Goal: Transaction & Acquisition: Purchase product/service

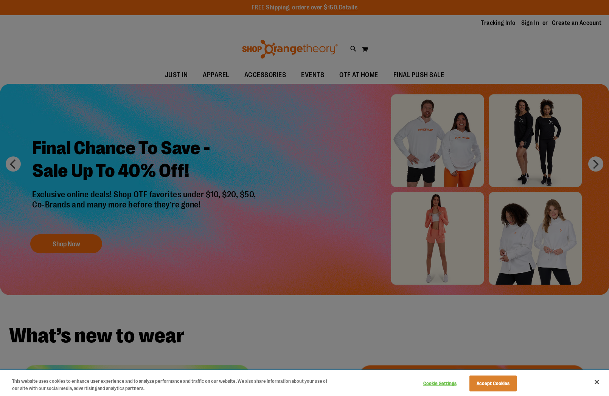
click at [479, 375] on div "Cookie Settings Accept Cookies" at bounding box center [468, 383] width 105 height 25
click at [480, 381] on button "Accept Cookies" at bounding box center [492, 384] width 47 height 16
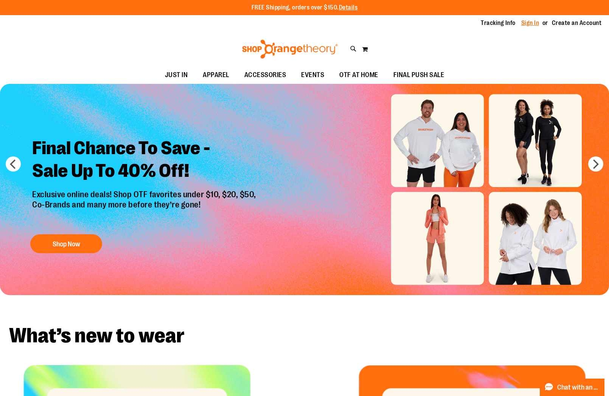
click at [527, 22] on link "Sign In" at bounding box center [530, 23] width 18 height 8
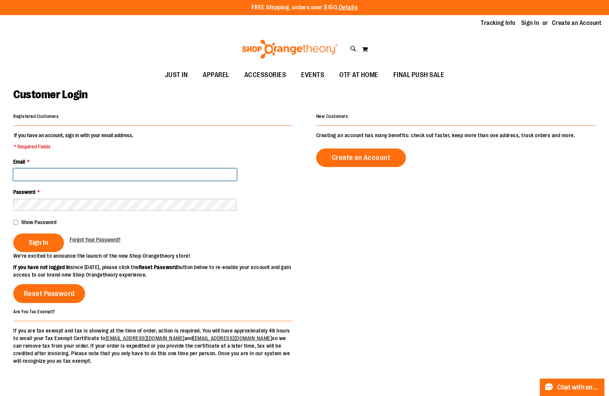
click at [101, 172] on input "Email *" at bounding box center [124, 175] width 223 height 12
type input "**********"
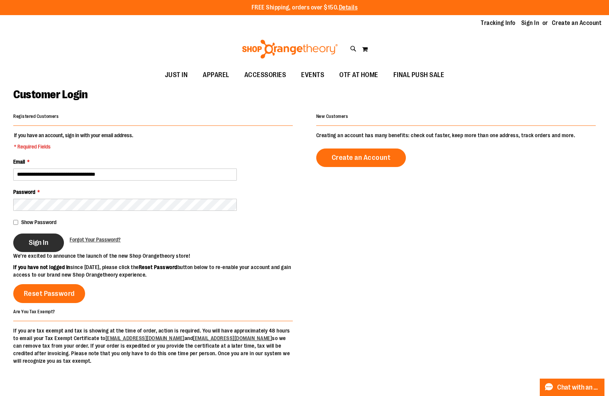
drag, startPoint x: 44, startPoint y: 233, endPoint x: 43, endPoint y: 240, distance: 7.2
click at [44, 234] on button "Sign In" at bounding box center [38, 243] width 51 height 19
click at [43, 241] on div "Sign In" at bounding box center [41, 243] width 56 height 19
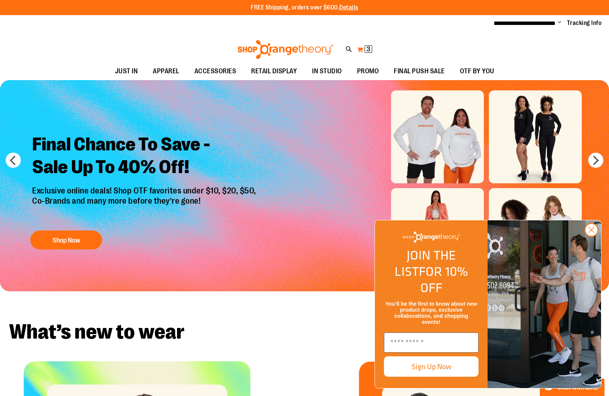
click at [366, 48] on span "3 3 items" at bounding box center [368, 49] width 8 height 8
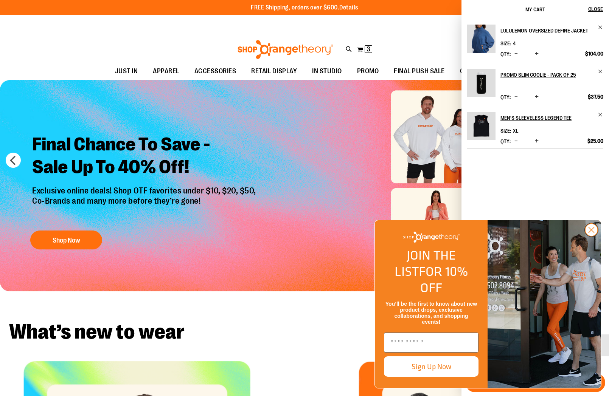
click at [587, 236] on circle "Close dialog" at bounding box center [591, 230] width 12 height 12
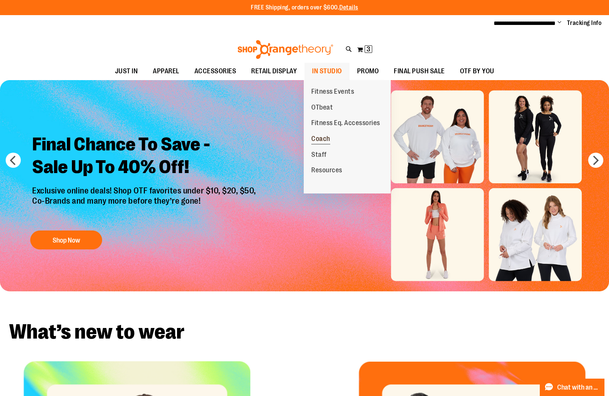
click at [316, 139] on span "Coach" at bounding box center [320, 139] width 19 height 9
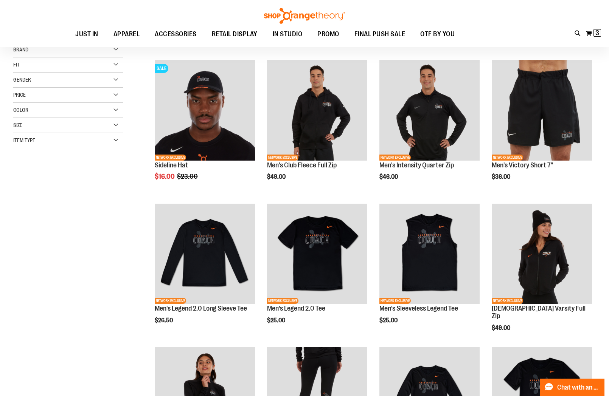
scroll to position [90, 0]
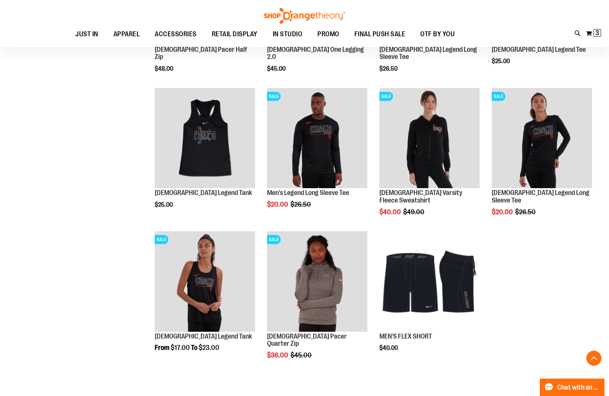
scroll to position [498, 0]
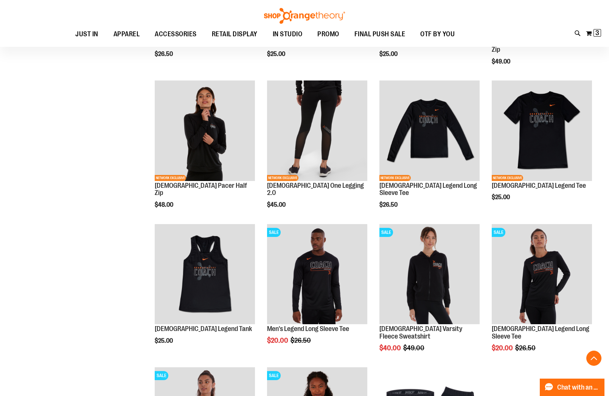
scroll to position [341, 0]
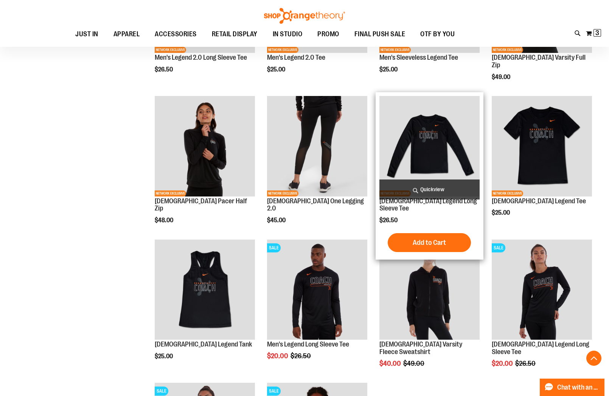
click at [424, 127] on img "product" at bounding box center [429, 146] width 100 height 100
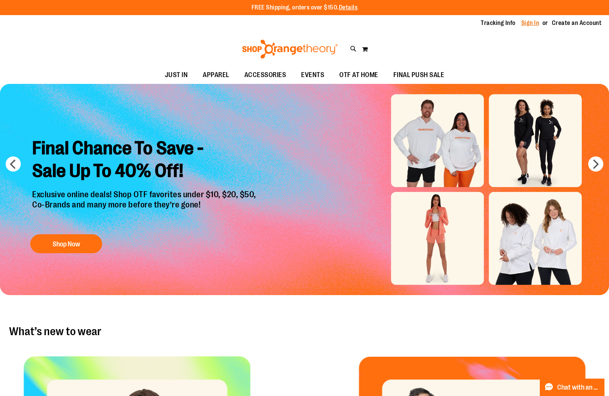
click at [521, 21] on link "Sign In" at bounding box center [530, 23] width 18 height 8
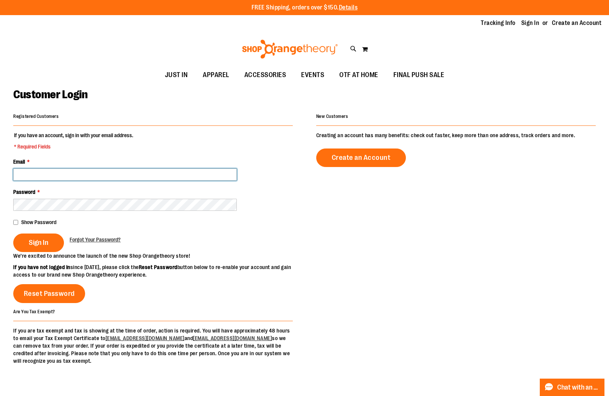
click at [126, 170] on input "Email *" at bounding box center [124, 175] width 223 height 12
type input "**********"
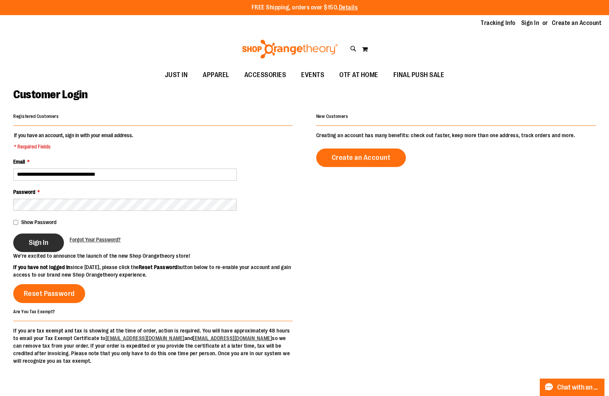
click at [57, 240] on button "Sign In" at bounding box center [38, 243] width 51 height 19
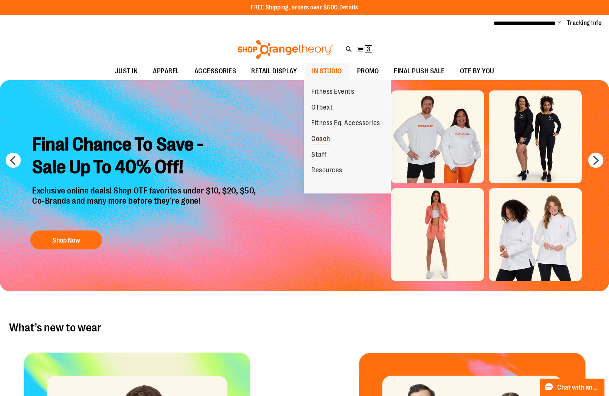
click at [317, 137] on span "Coach" at bounding box center [320, 139] width 19 height 9
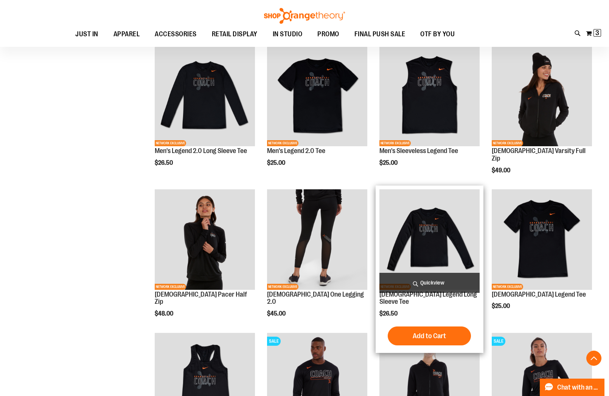
scroll to position [246, 0]
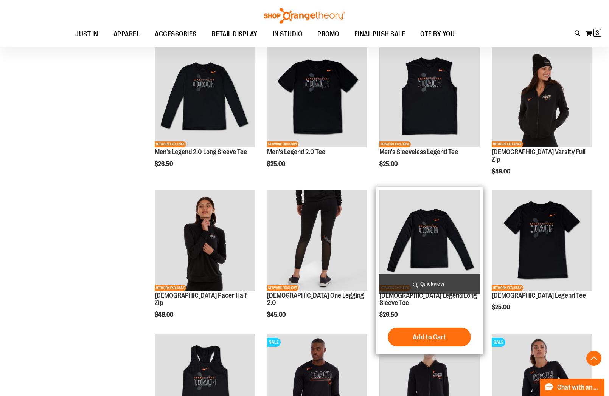
click at [418, 220] on img "product" at bounding box center [429, 241] width 100 height 100
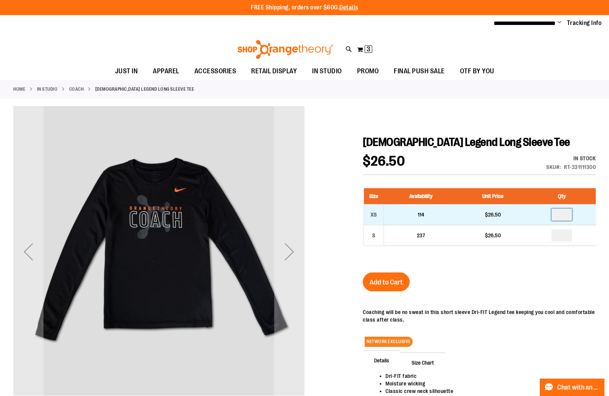
click at [568, 215] on input "number" at bounding box center [561, 215] width 20 height 12
type input "*"
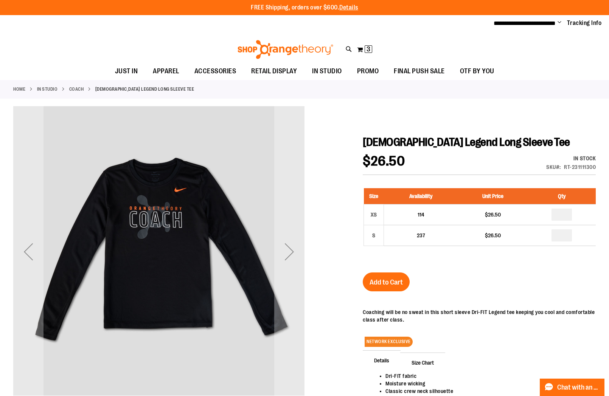
click at [527, 286] on div "[DEMOGRAPHIC_DATA] Legend Long Sleeve Tee $26.50 In stock Only %1 left SKU RT-2…" at bounding box center [479, 299] width 233 height 328
click at [381, 284] on span "Add to Cart" at bounding box center [385, 282] width 33 height 8
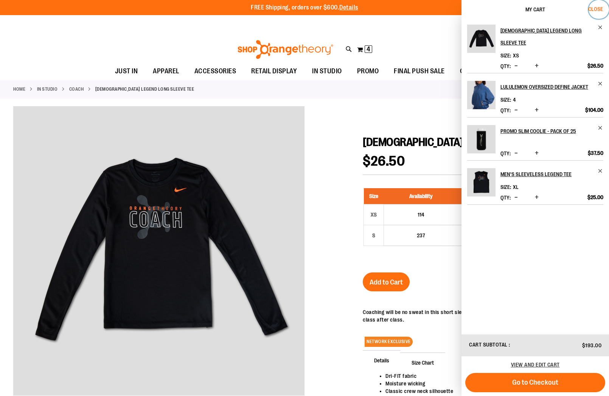
click at [601, 7] on span "Close" at bounding box center [595, 9] width 15 height 6
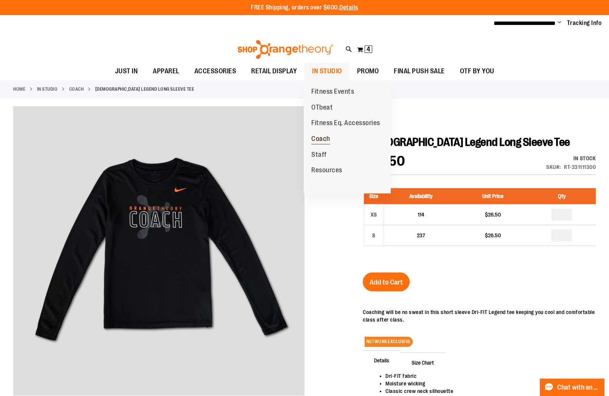
click at [322, 137] on span "Coach" at bounding box center [320, 139] width 19 height 9
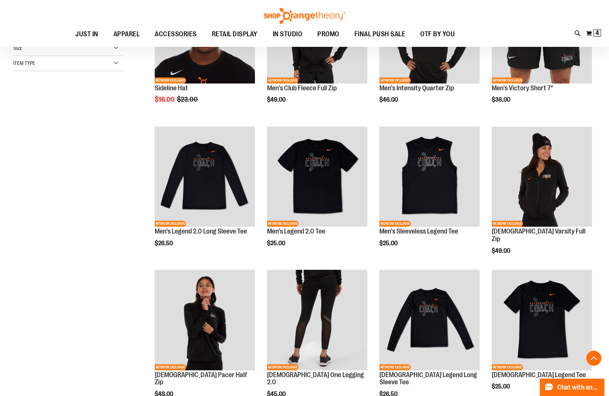
scroll to position [149, 0]
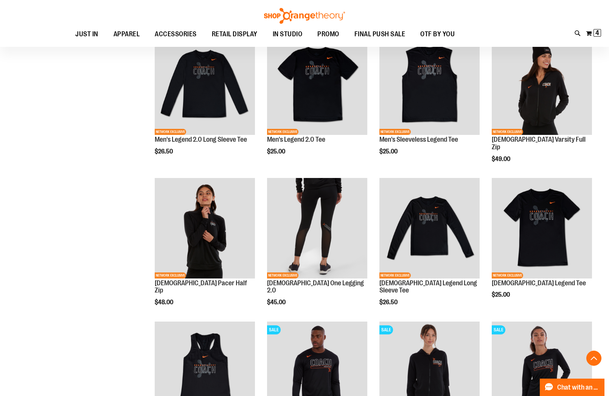
scroll to position [175, 0]
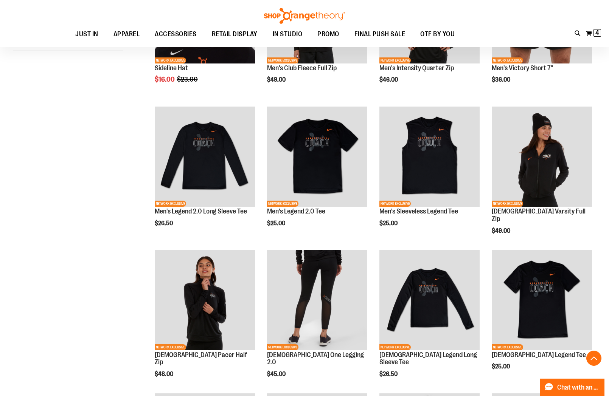
scroll to position [256, 0]
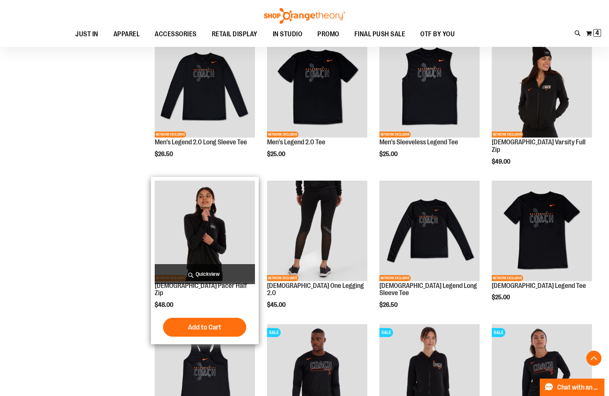
click at [203, 224] on img "product" at bounding box center [205, 231] width 100 height 100
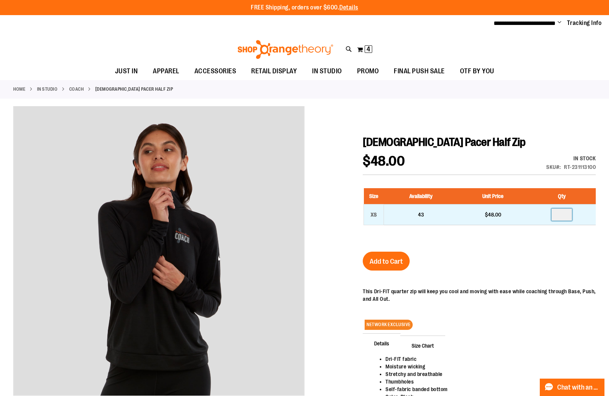
click at [568, 211] on input "number" at bounding box center [561, 215] width 20 height 12
type input "*"
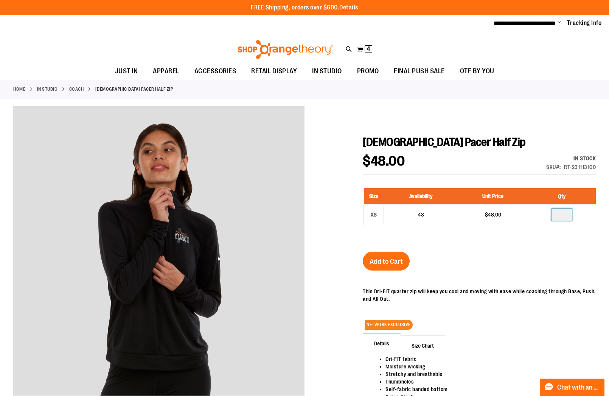
click at [544, 239] on div "Size Availability Unit Price Qty XS 43 $48.00 *" at bounding box center [479, 213] width 233 height 64
click at [373, 260] on span "Add to Cart" at bounding box center [385, 261] width 33 height 8
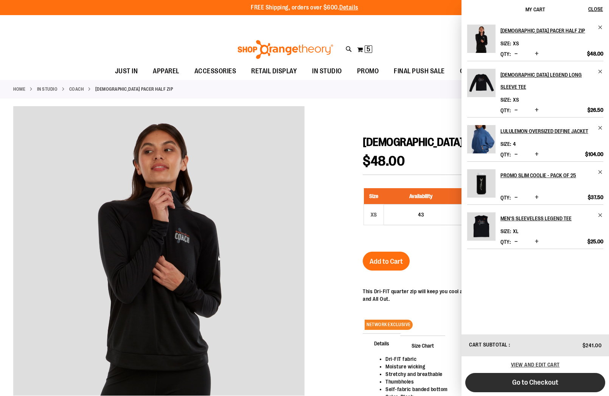
click at [506, 383] on button "Go to Checkout" at bounding box center [535, 382] width 140 height 19
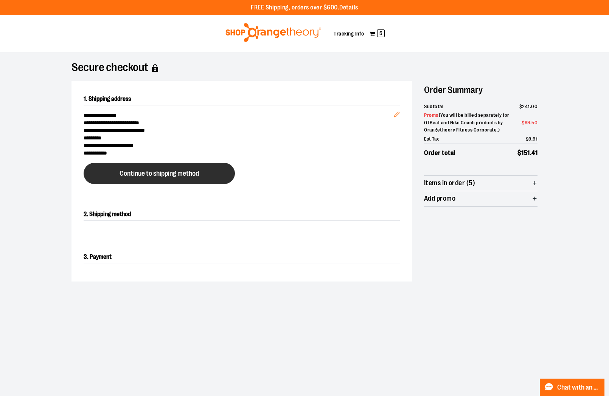
click at [191, 175] on span "Continue to shipping method" at bounding box center [158, 173] width 79 height 7
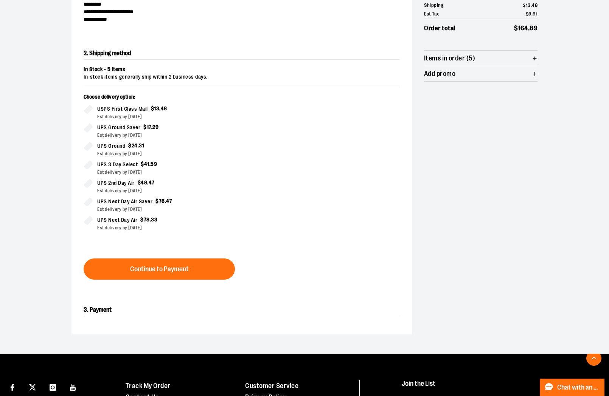
scroll to position [136, 0]
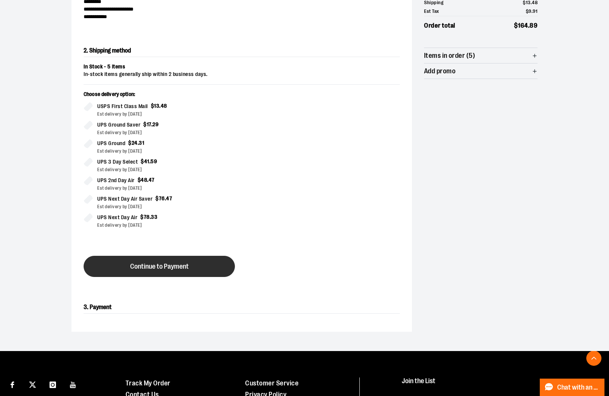
click at [149, 270] on span "Continue to Payment" at bounding box center [159, 266] width 59 height 7
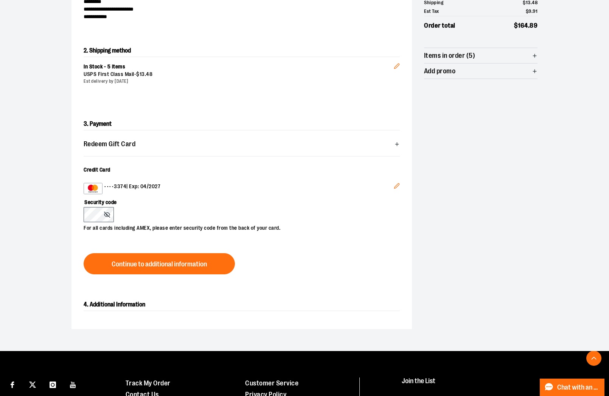
click at [399, 187] on icon "Edit" at bounding box center [397, 186] width 6 height 6
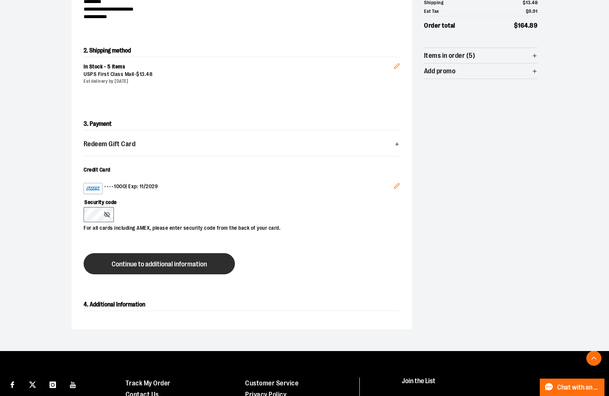
click at [124, 262] on span "Continue to additional information" at bounding box center [159, 264] width 95 height 7
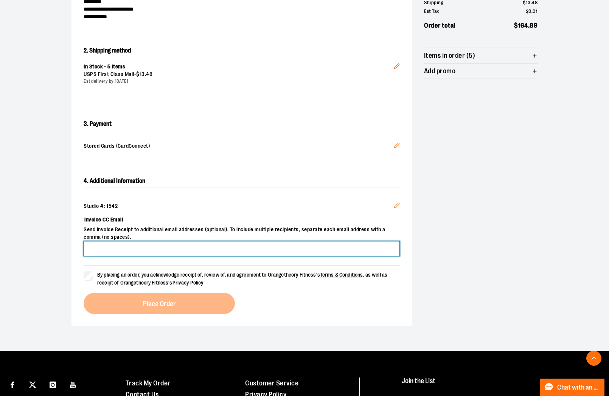
click at [121, 255] on input "Invoice CC Email" at bounding box center [242, 248] width 316 height 15
type input "**********"
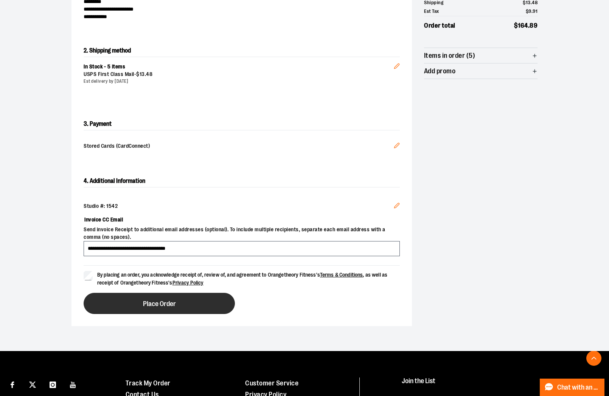
click at [186, 298] on button "Place Order" at bounding box center [159, 303] width 151 height 21
